Goal: Task Accomplishment & Management: Use online tool/utility

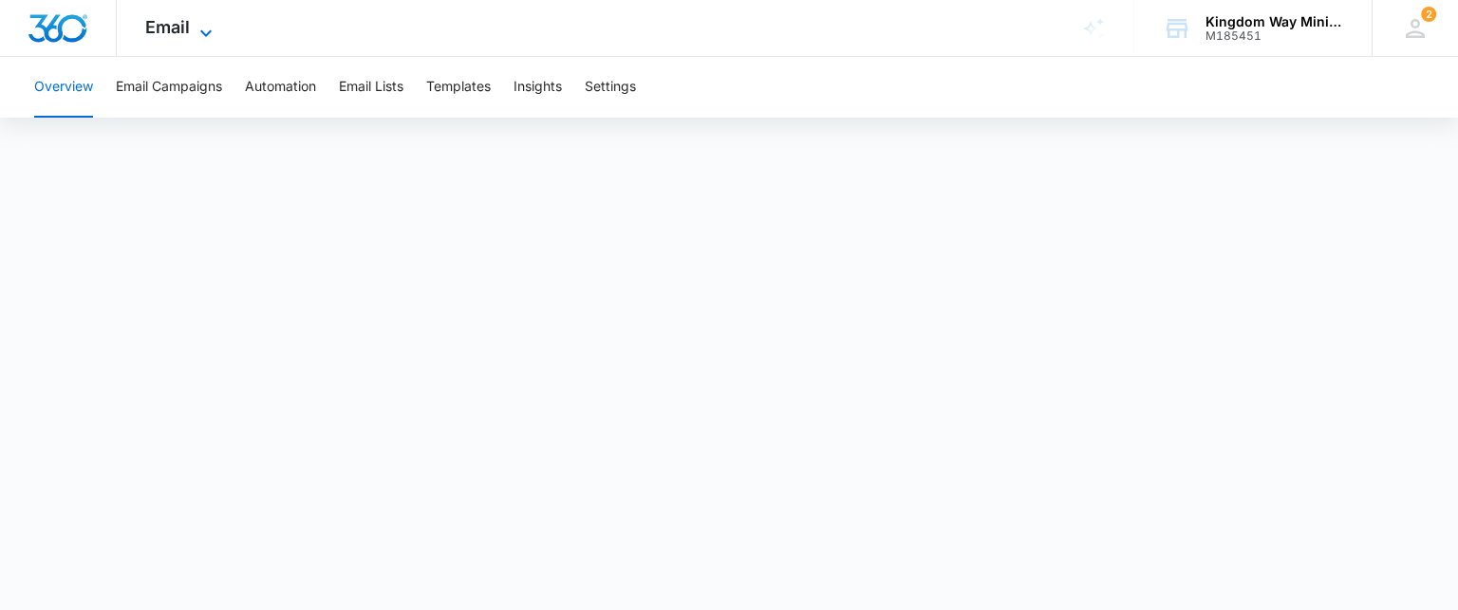
click at [196, 28] on icon at bounding box center [206, 33] width 23 height 23
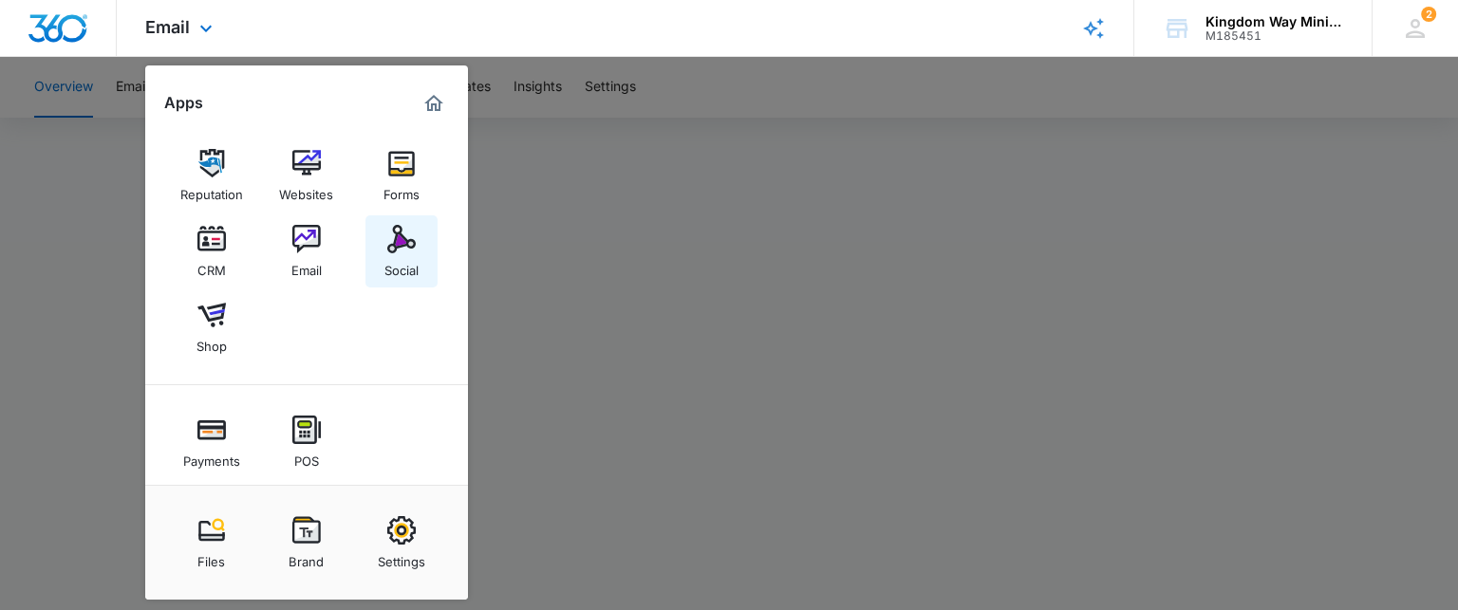
click at [399, 253] on div "Social" at bounding box center [401, 265] width 34 height 25
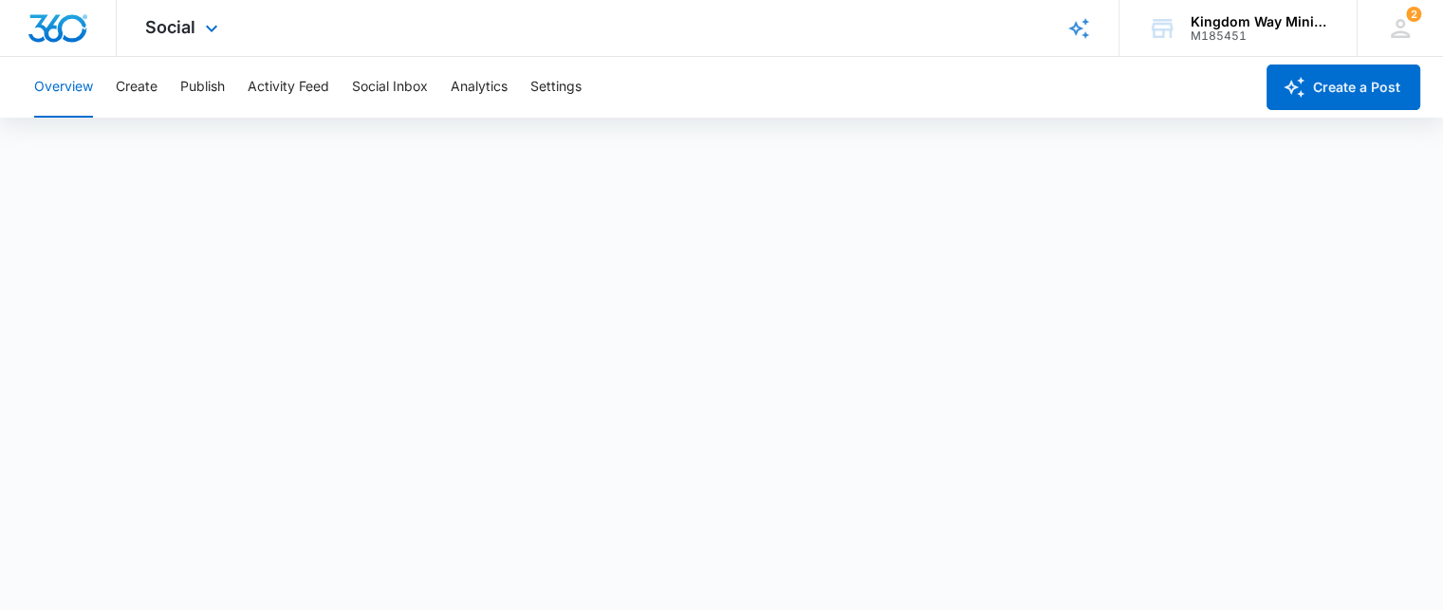
scroll to position [5, 0]
click at [72, 89] on button "Overview" at bounding box center [63, 87] width 59 height 61
click at [209, 92] on button "Publish" at bounding box center [202, 87] width 45 height 61
click at [490, 90] on button "Analytics" at bounding box center [479, 87] width 57 height 61
